Goal: Task Accomplishment & Management: Manage account settings

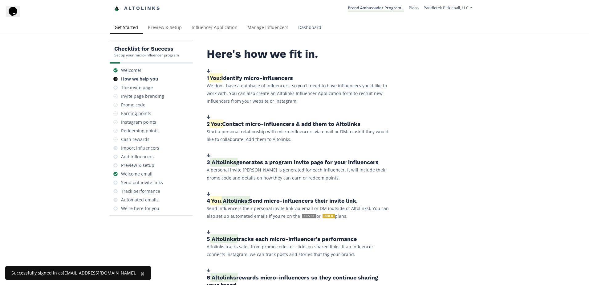
click at [301, 26] on link "Dashboard" at bounding box center [309, 28] width 33 height 12
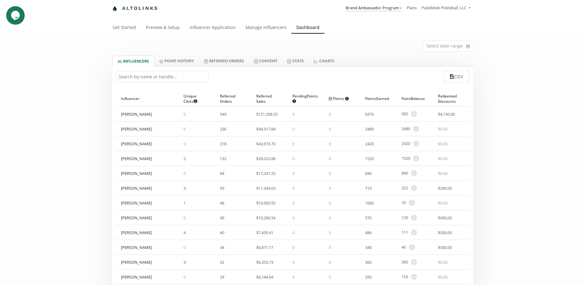
click at [157, 79] on input "text" at bounding box center [162, 77] width 92 height 12
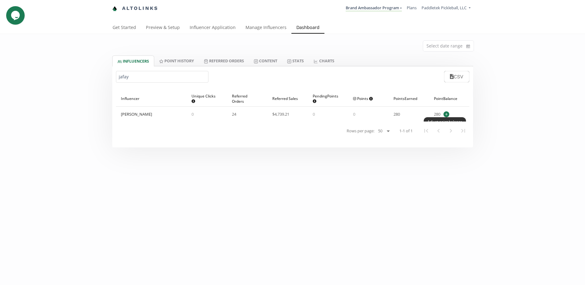
type input "jafay"
click at [445, 113] on span "+" at bounding box center [446, 114] width 6 height 6
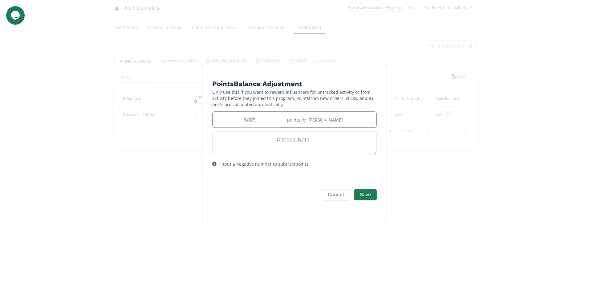
click at [254, 119] on label "Add *" at bounding box center [248, 119] width 71 height 7
type input "10"
click at [373, 197] on button "Save" at bounding box center [365, 194] width 25 height 13
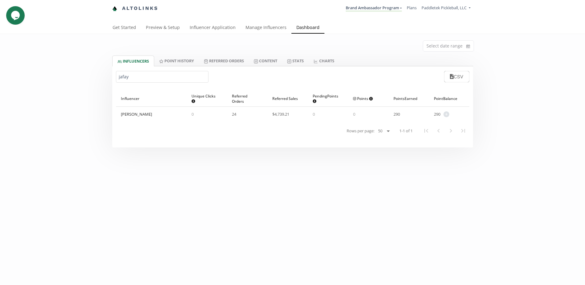
drag, startPoint x: 155, startPoint y: 77, endPoint x: -48, endPoint y: 77, distance: 203.1
click at [0, 77] on html "Altolinks Brand Ambassador Program Brand Ambassador Program Create another prog…" at bounding box center [292, 142] width 585 height 285
type input "Bicard"
click at [448, 114] on span "+" at bounding box center [446, 114] width 6 height 6
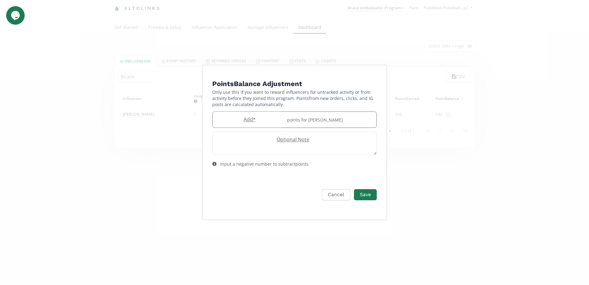
click at [253, 119] on label "Add *" at bounding box center [248, 119] width 71 height 7
type input "203"
click at [367, 193] on button "Save" at bounding box center [365, 194] width 25 height 13
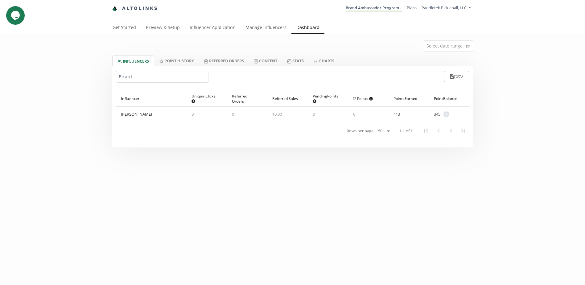
drag, startPoint x: 140, startPoint y: 77, endPoint x: 82, endPoint y: 76, distance: 58.2
click at [82, 76] on div "Select date range INFLUENCERS Point HISTORY Referred Orders Content Stats CHART…" at bounding box center [292, 90] width 585 height 113
